Goal: Information Seeking & Learning: Learn about a topic

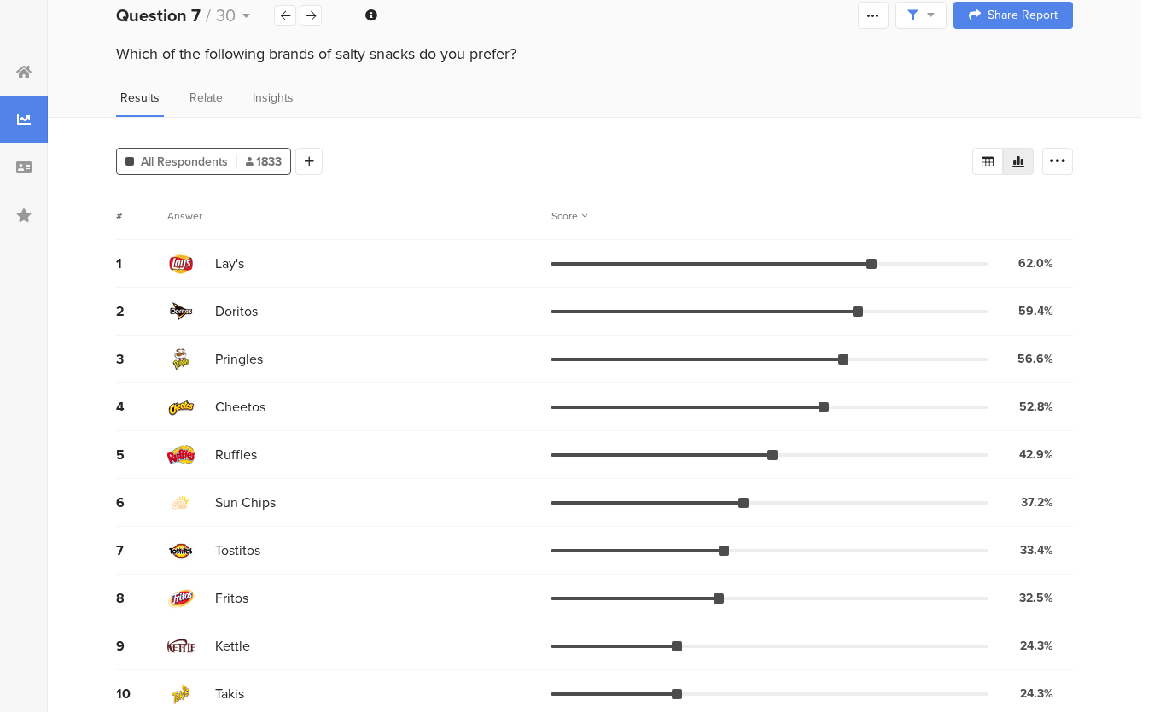
scroll to position [30, 0]
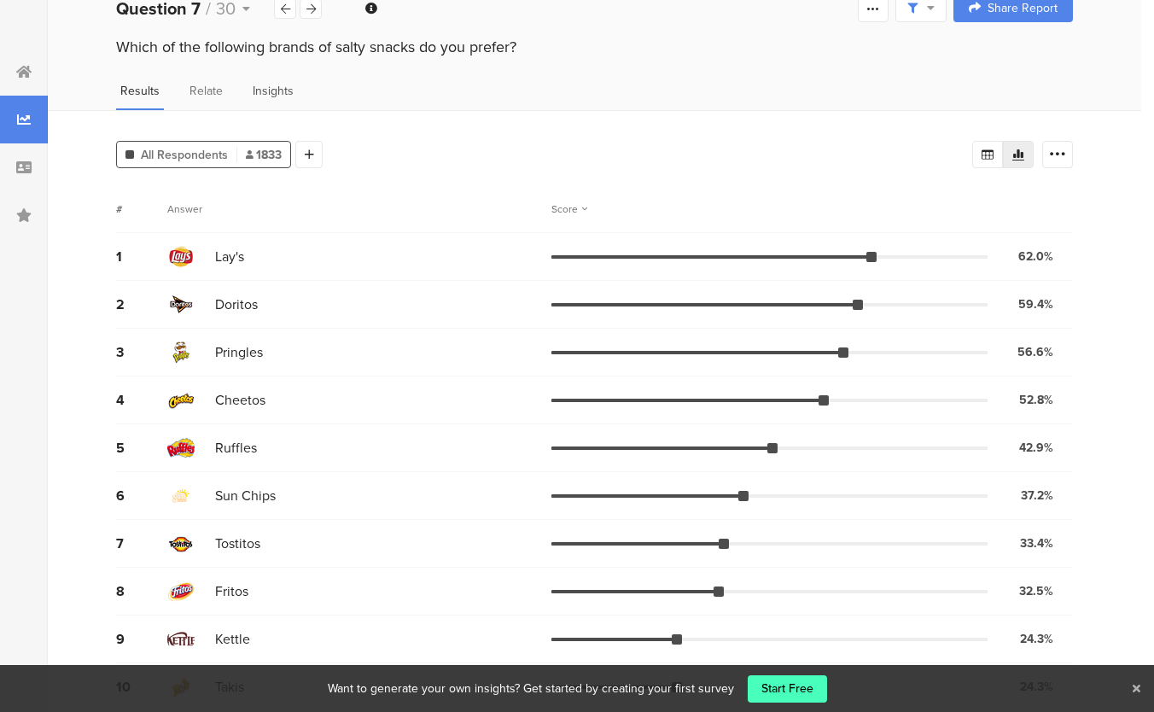
click at [260, 88] on span "Insights" at bounding box center [273, 91] width 41 height 18
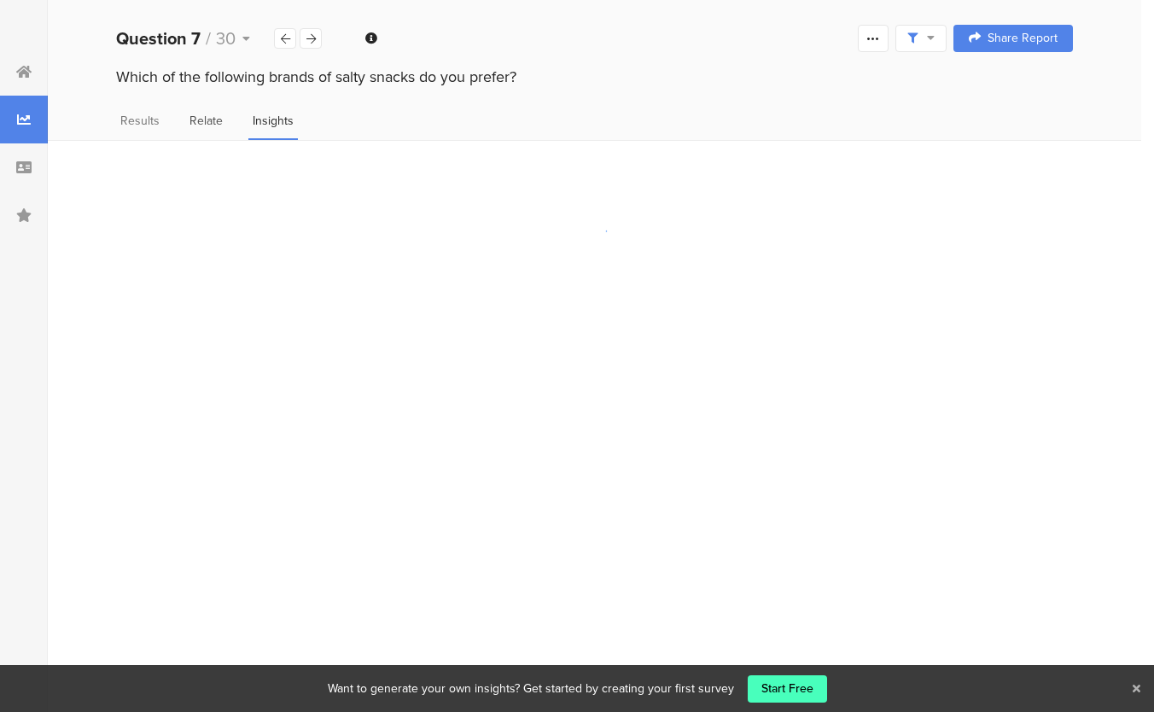
click at [196, 120] on span "Relate" at bounding box center [206, 121] width 33 height 18
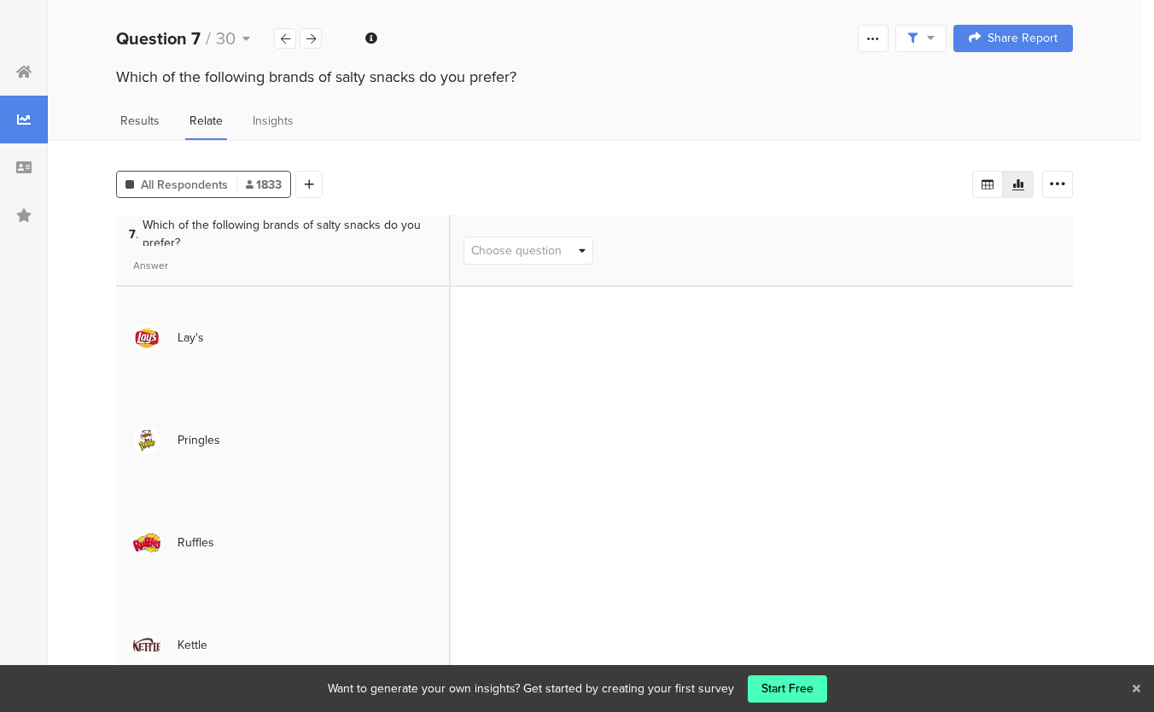
click at [136, 125] on span "Results" at bounding box center [139, 121] width 39 height 18
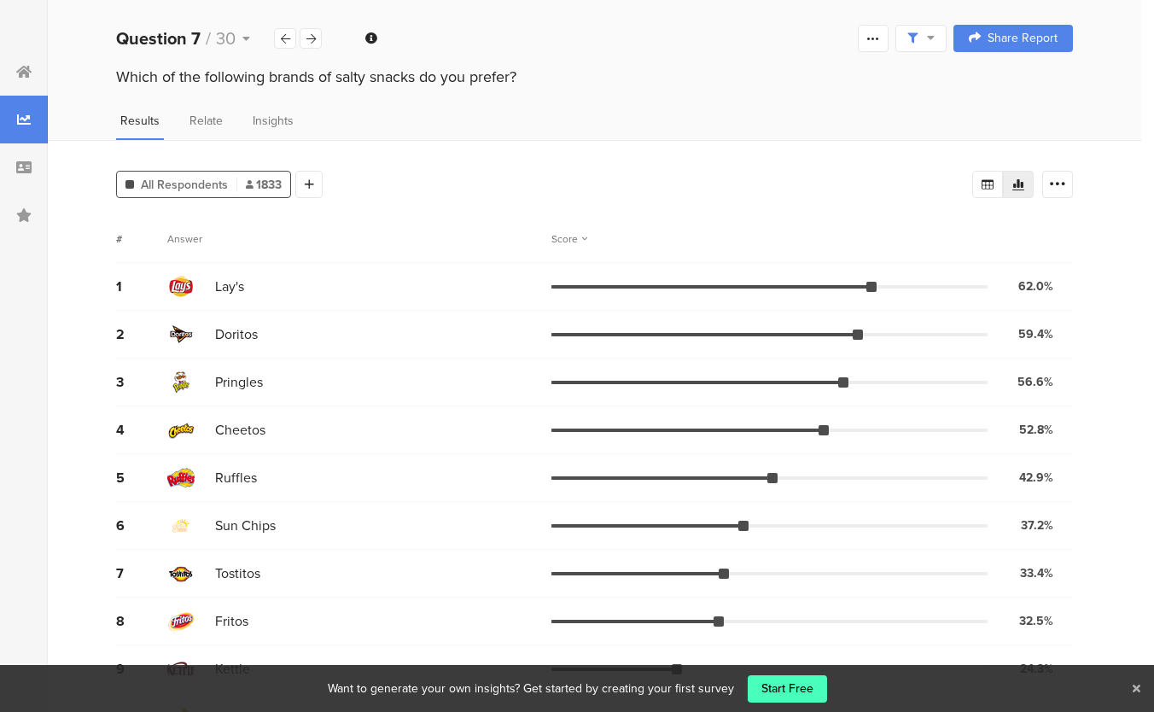
click at [563, 133] on div "Results Relate Insights" at bounding box center [595, 126] width 1094 height 28
